Goal: Navigation & Orientation: Find specific page/section

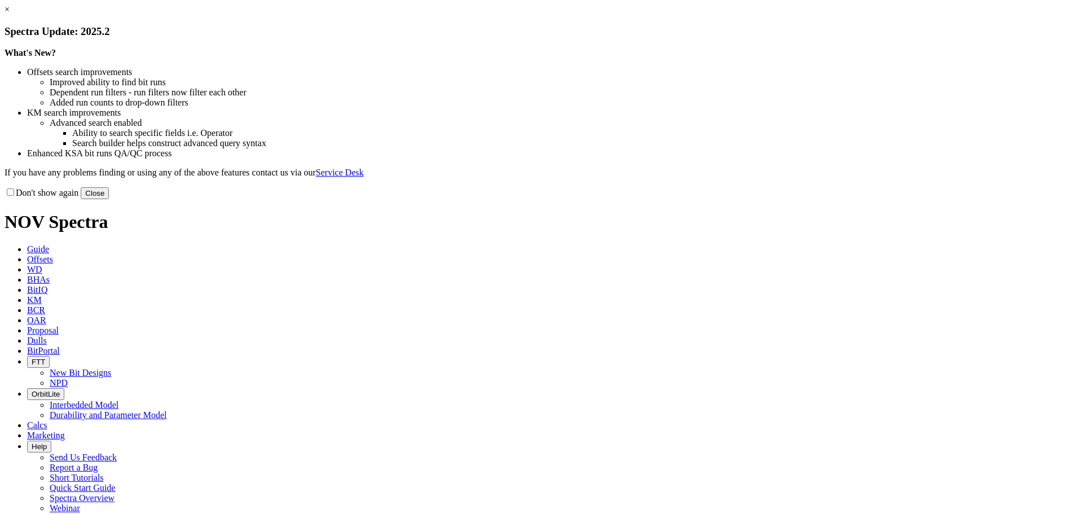
click at [10, 14] on link "×" at bounding box center [7, 10] width 5 height 10
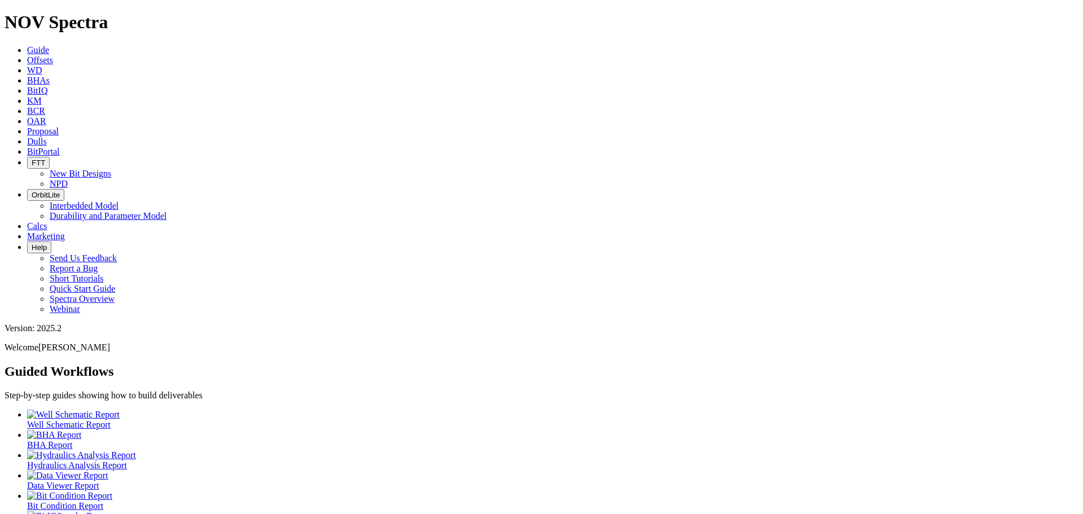
click at [27, 55] on icon at bounding box center [27, 60] width 0 height 10
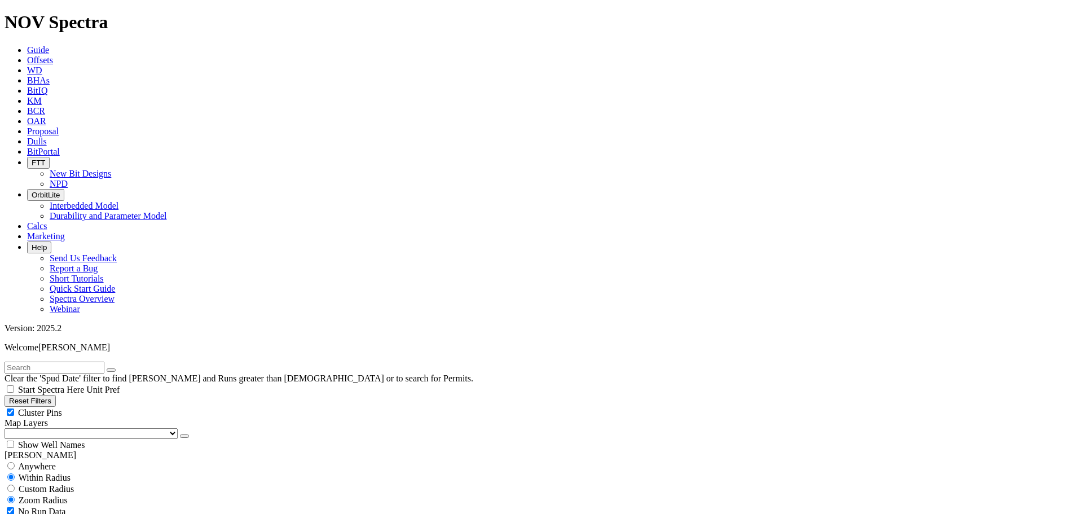
click at [50, 76] on link "BHAs" at bounding box center [38, 81] width 23 height 10
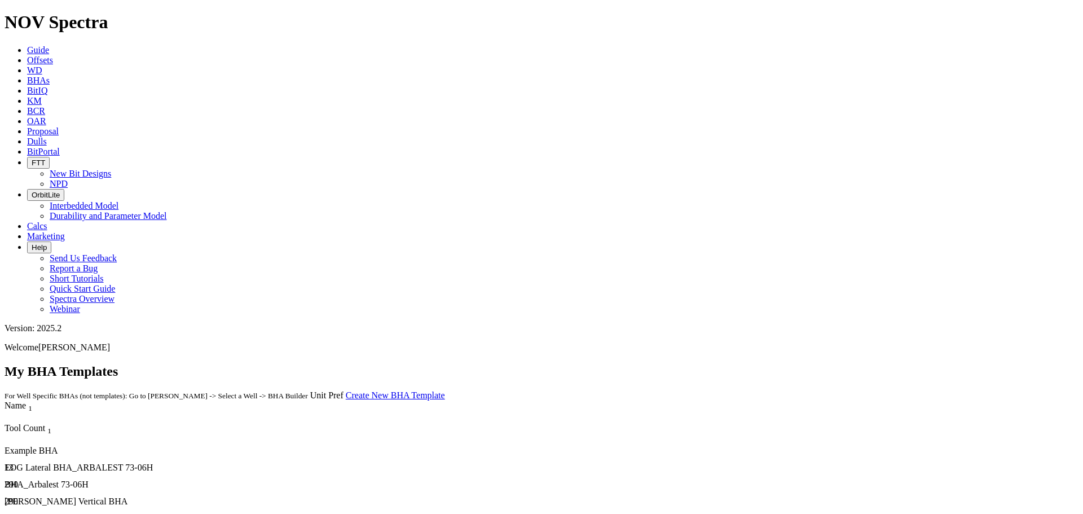
click at [27, 221] on icon at bounding box center [27, 226] width 0 height 10
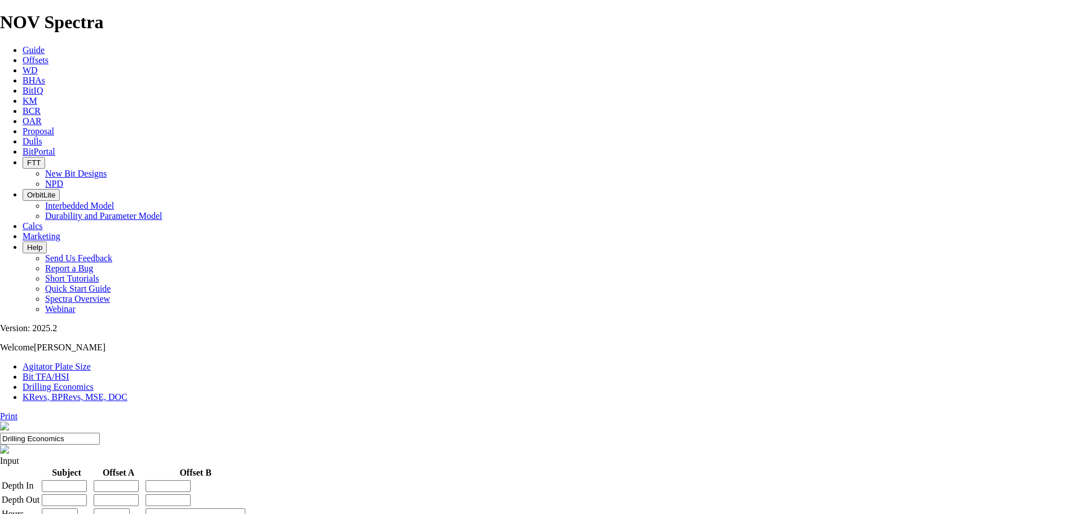
click at [27, 191] on icon "button" at bounding box center [27, 195] width 0 height 8
click at [41, 158] on span "FTT" at bounding box center [34, 162] width 14 height 8
click at [107, 169] on link "New Bit Designs" at bounding box center [75, 174] width 61 height 10
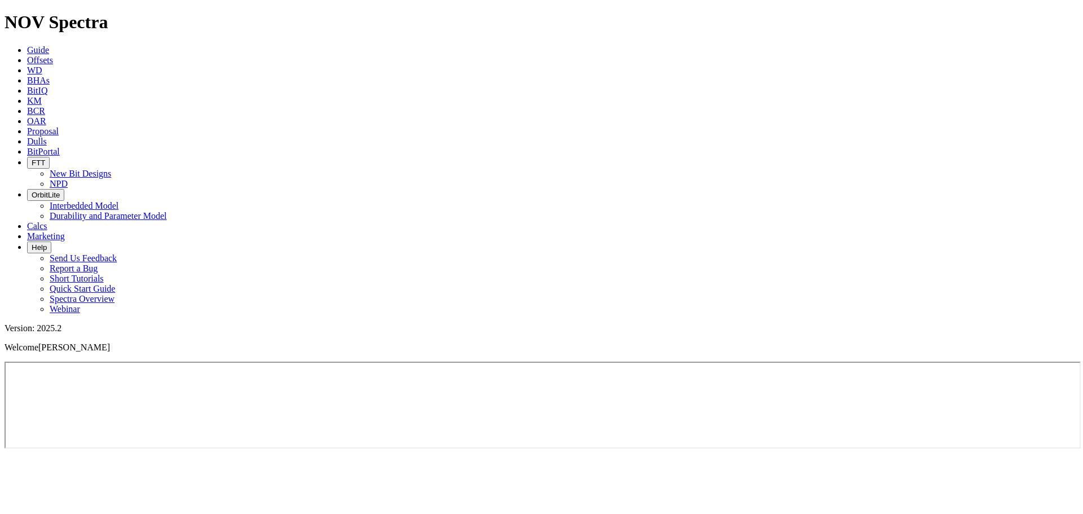
click at [60, 147] on span "BitPortal" at bounding box center [43, 152] width 33 height 10
click at [27, 116] on icon at bounding box center [27, 121] width 0 height 10
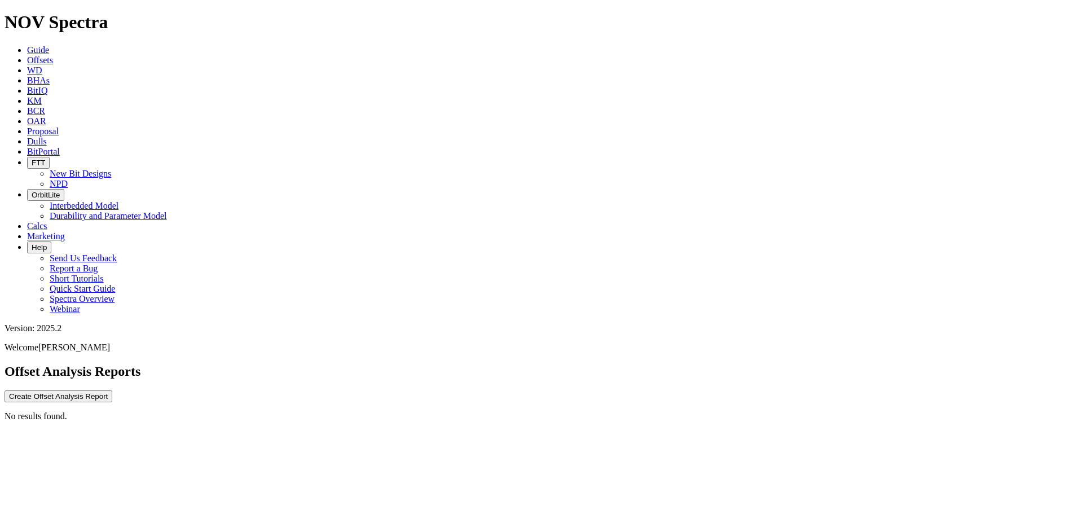
click at [27, 106] on icon at bounding box center [27, 111] width 0 height 10
click at [47, 86] on span "BitIQ" at bounding box center [37, 91] width 20 height 10
click at [50, 76] on link "BHAs" at bounding box center [38, 81] width 23 height 10
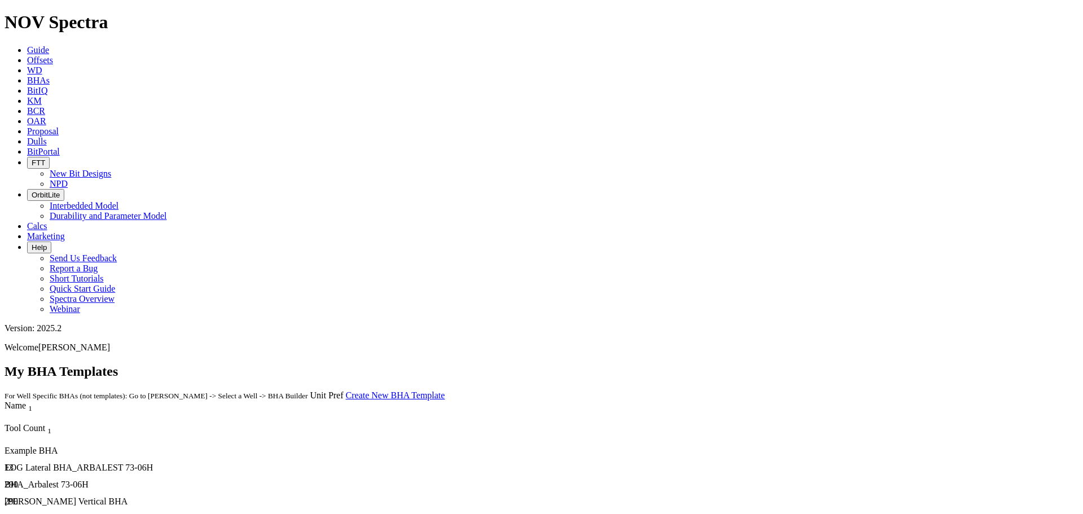
click at [48, 445] on div "Example BHA" at bounding box center [268, 450] width 527 height 10
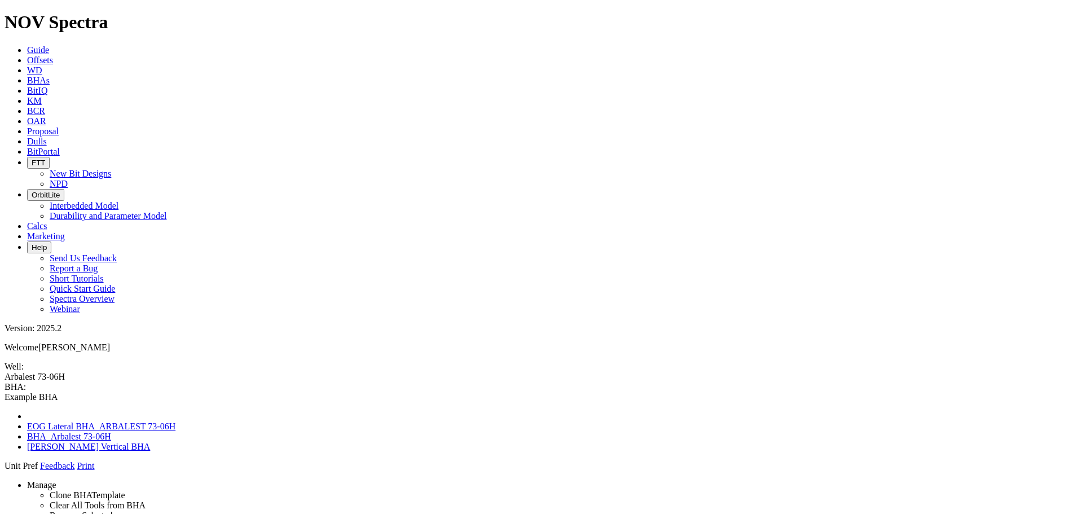
click at [5, 471] on span at bounding box center [5, 471] width 0 height 0
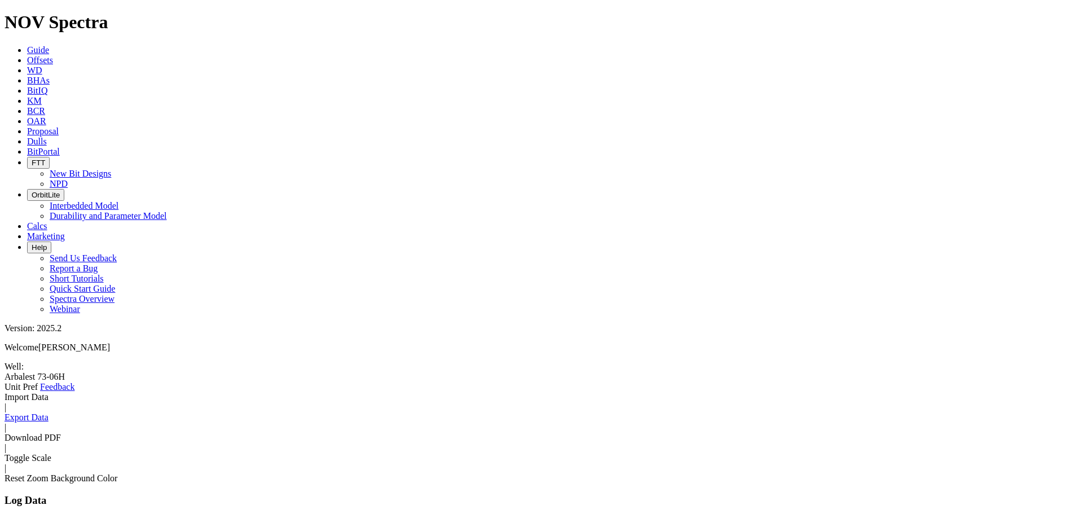
click at [5, 392] on link at bounding box center [5, 392] width 0 height 0
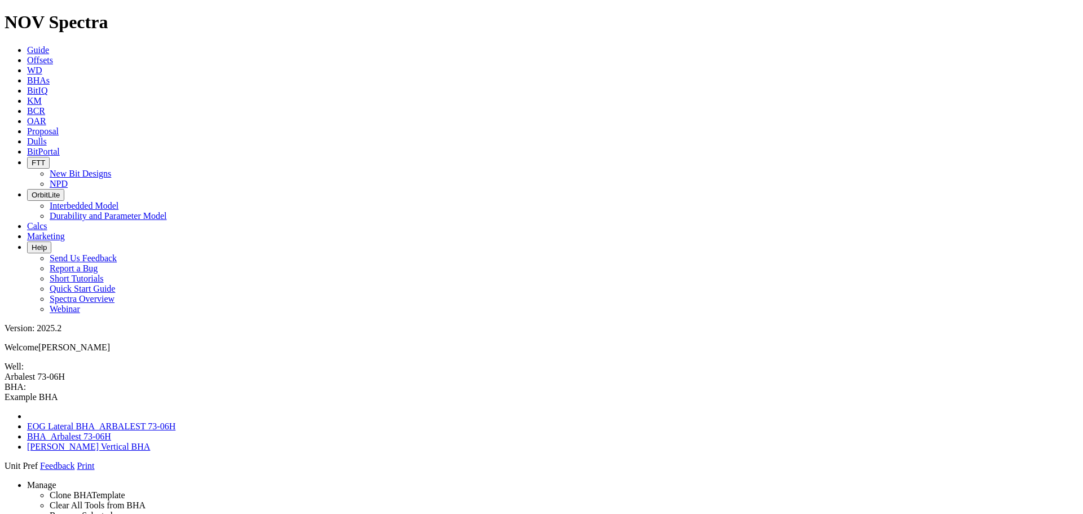
click at [42, 65] on span "WD" at bounding box center [34, 70] width 15 height 10
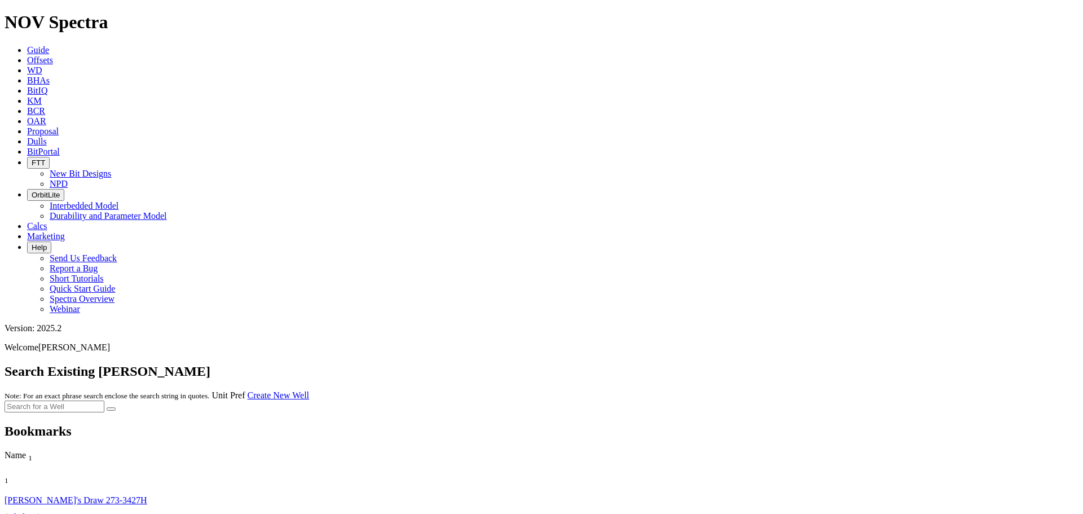
click at [53, 55] on span "Offsets" at bounding box center [40, 60] width 26 height 10
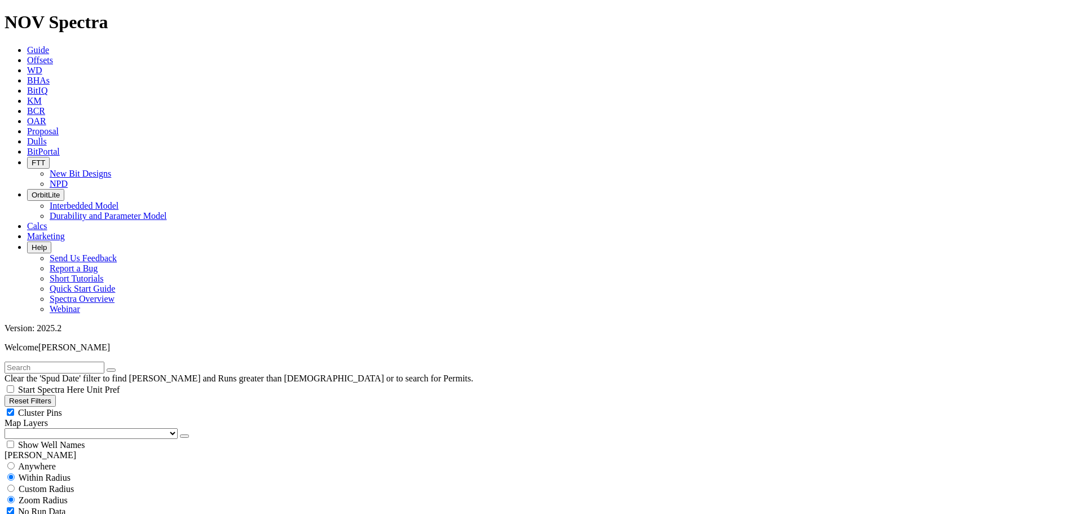
click at [27, 45] on icon at bounding box center [27, 50] width 0 height 10
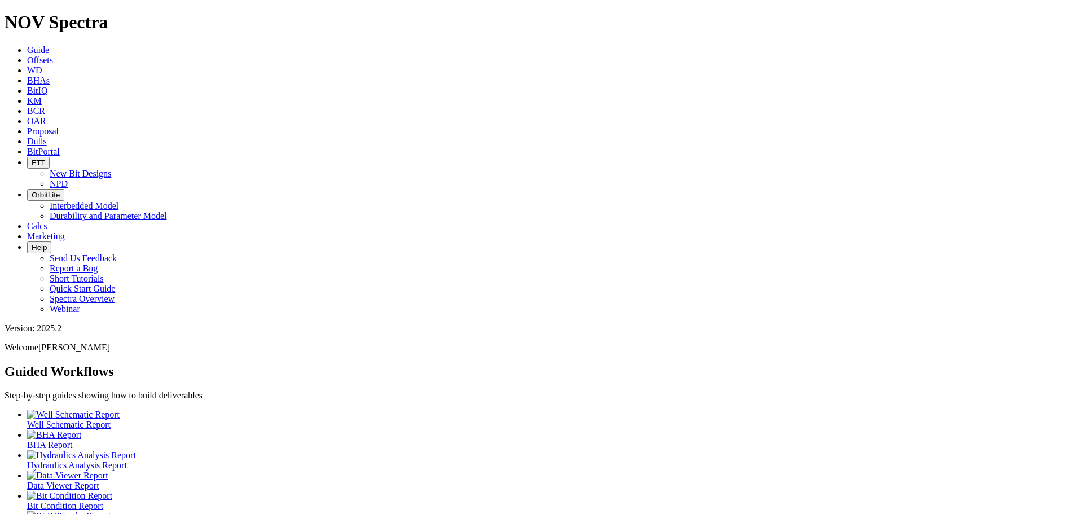
scroll to position [30, 0]
